Goal: Complete application form

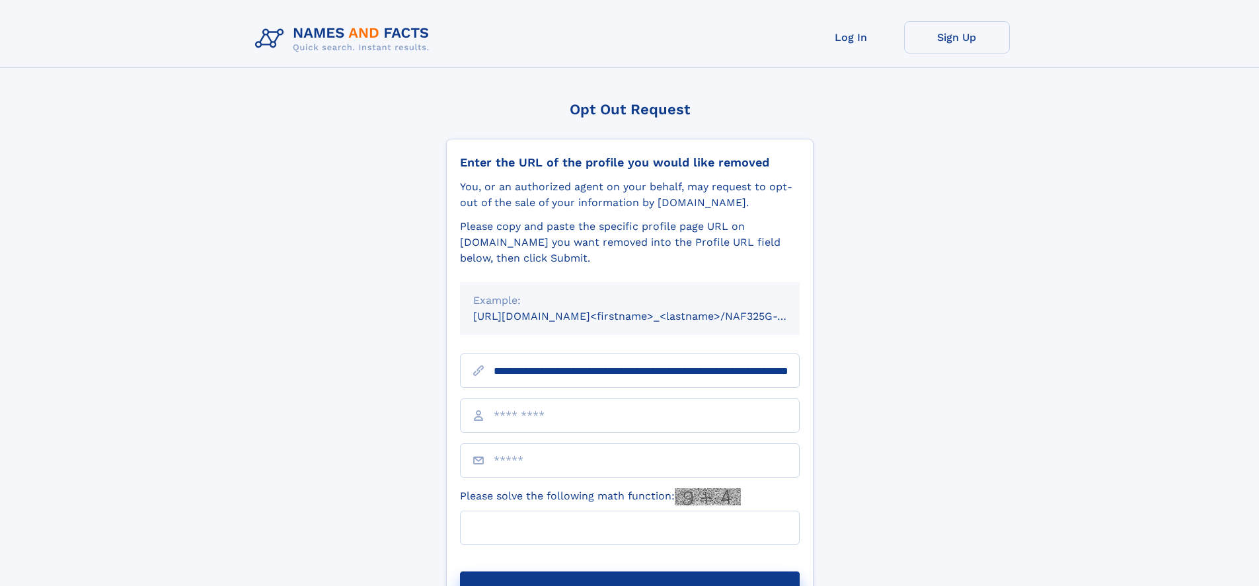
scroll to position [0, 136]
type input "**********"
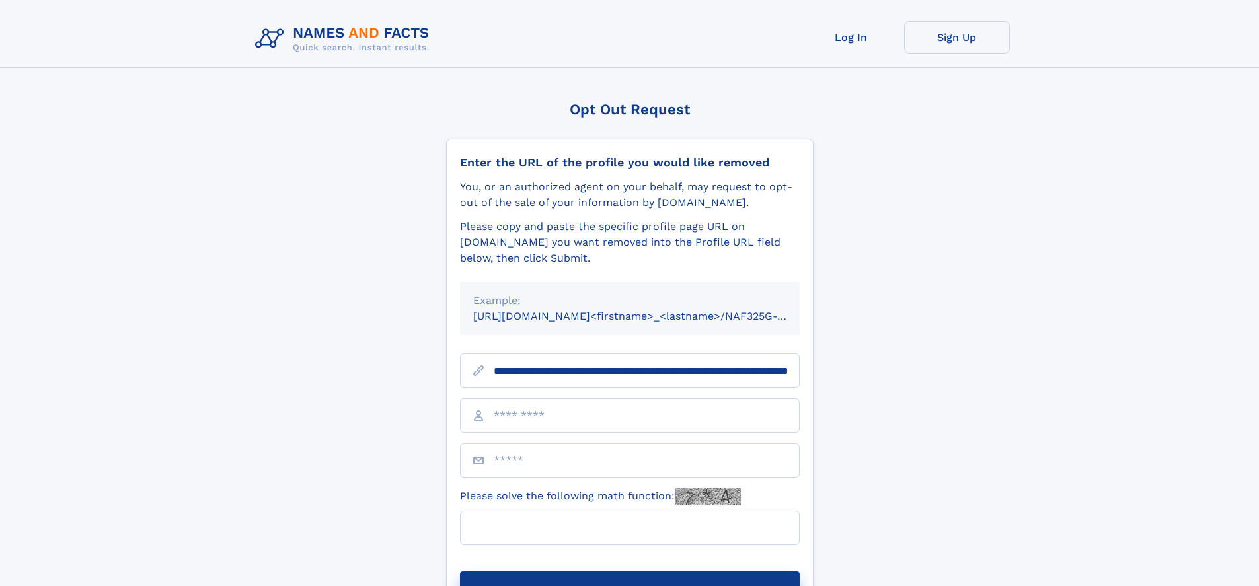
scroll to position [0, 136]
type input "**********"
